Goal: Navigation & Orientation: Find specific page/section

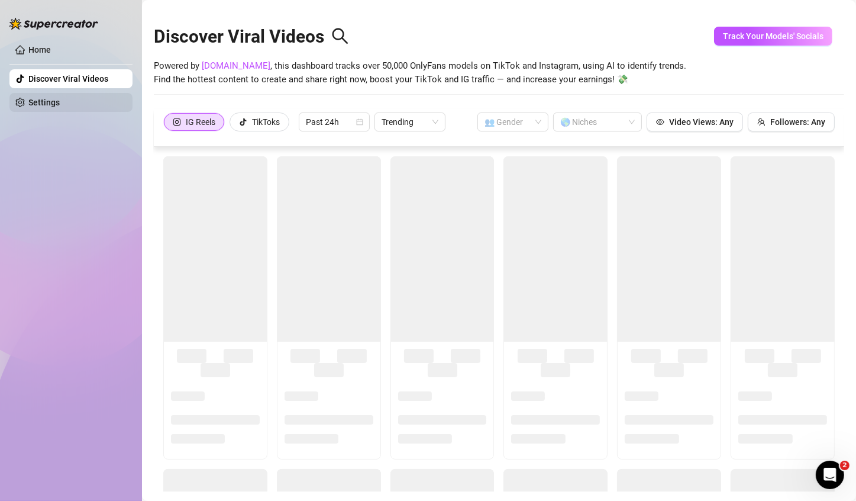
click at [28, 101] on link "Settings" at bounding box center [43, 102] width 31 height 9
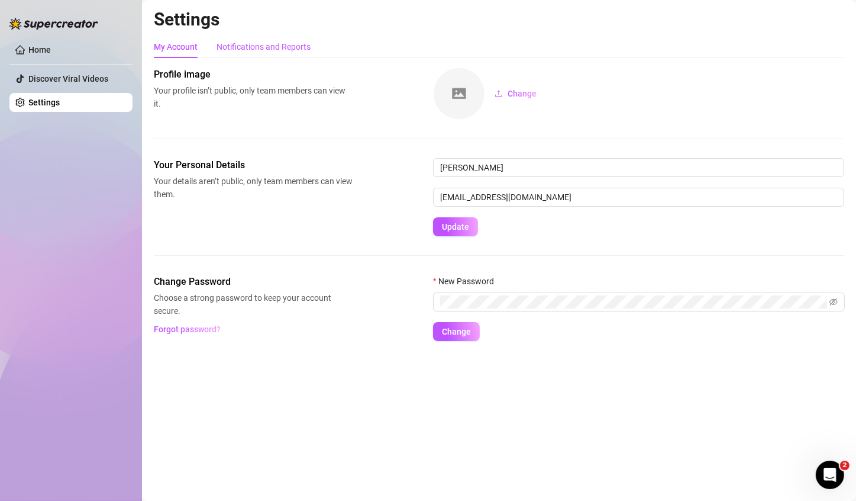
click at [263, 49] on div "Notifications and Reports" at bounding box center [264, 46] width 94 height 13
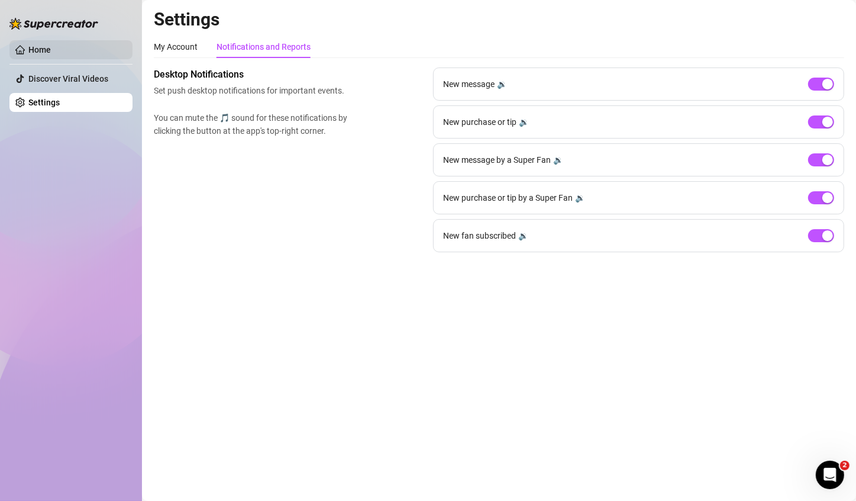
click at [51, 54] on link "Home" at bounding box center [39, 49] width 22 height 9
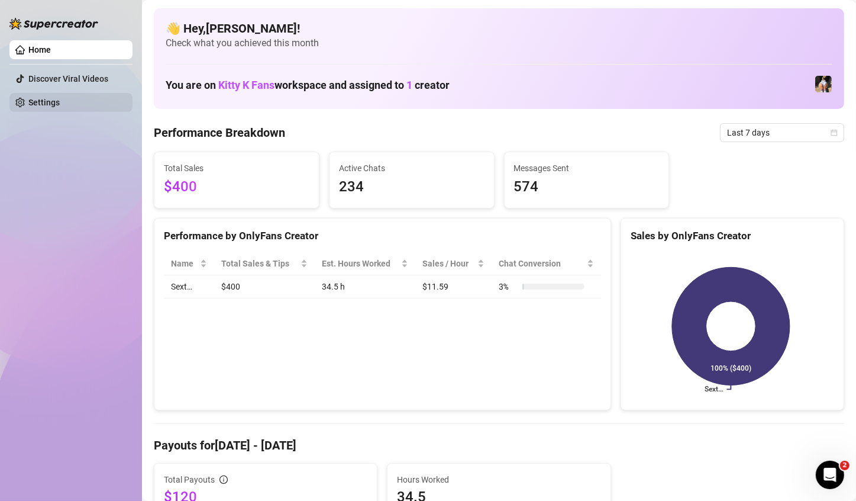
click at [42, 102] on link "Settings" at bounding box center [43, 102] width 31 height 9
